Goal: Transaction & Acquisition: Purchase product/service

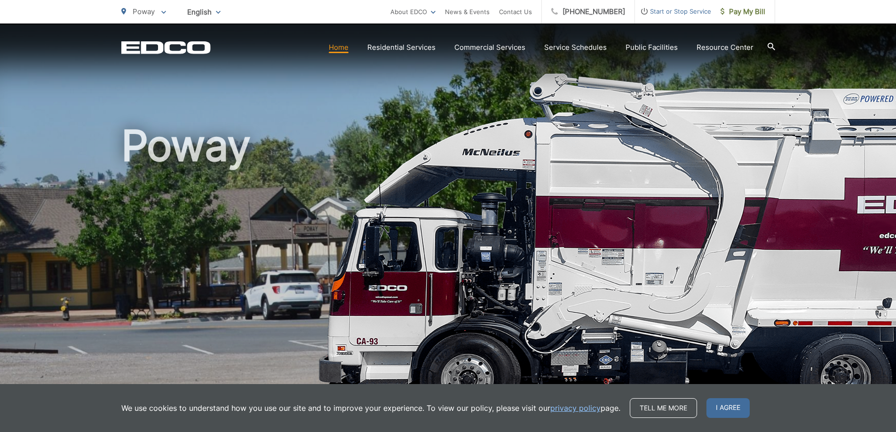
click at [143, 38] on div "EDCO Logo Home Residential Services Curbside Pickup Recycling Organic Recycling…" at bounding box center [448, 40] width 896 height 33
click at [140, 45] on icon "EDCO Logo" at bounding box center [165, 47] width 89 height 13
click at [751, 11] on span "Pay My Bill" at bounding box center [743, 11] width 45 height 11
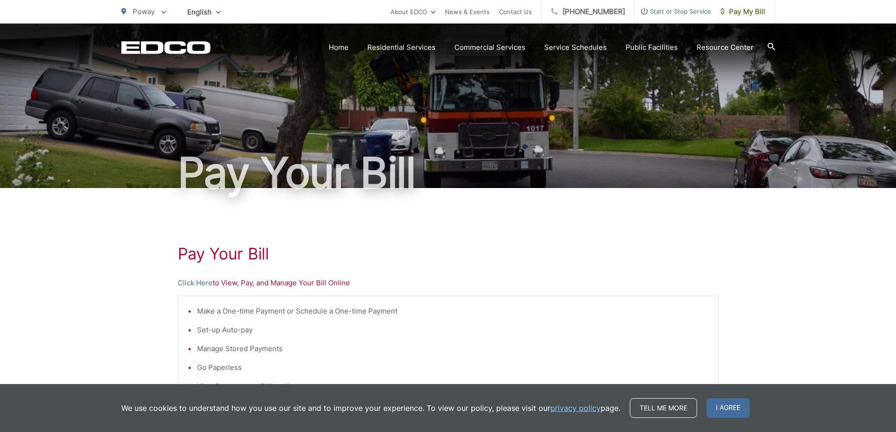
click at [105, 317] on div "Pay Your [PERSON_NAME] Here to View, Pay, and Manage Your Bill Online Make a On…" at bounding box center [448, 399] width 896 height 423
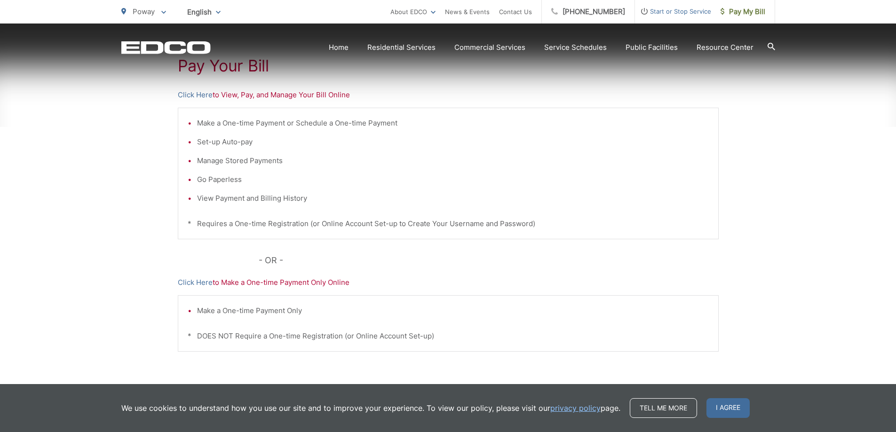
scroll to position [235, 0]
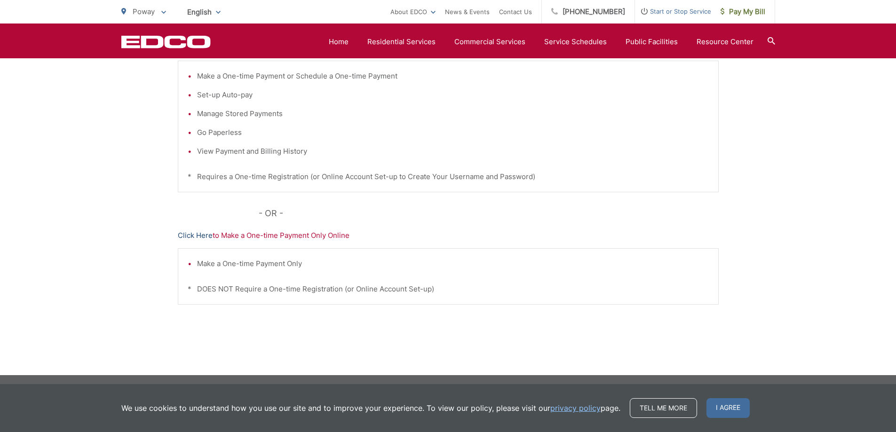
click at [188, 234] on link "Click Here" at bounding box center [195, 235] width 35 height 11
